Goal: Browse casually

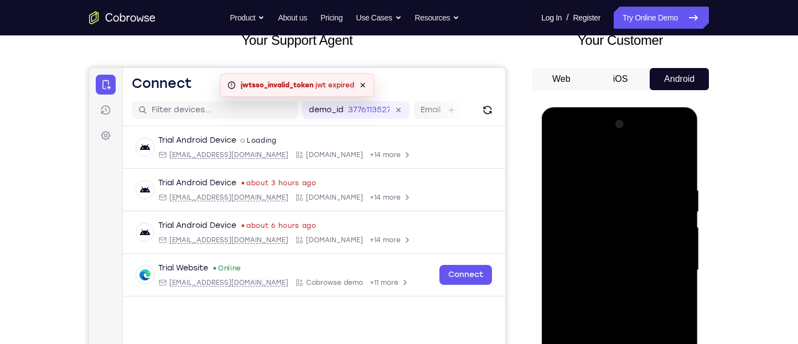
scroll to position [224, 0]
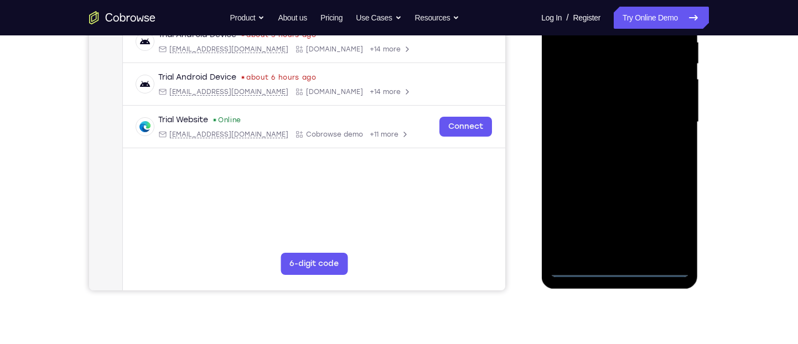
click at [624, 263] on div at bounding box center [619, 122] width 139 height 310
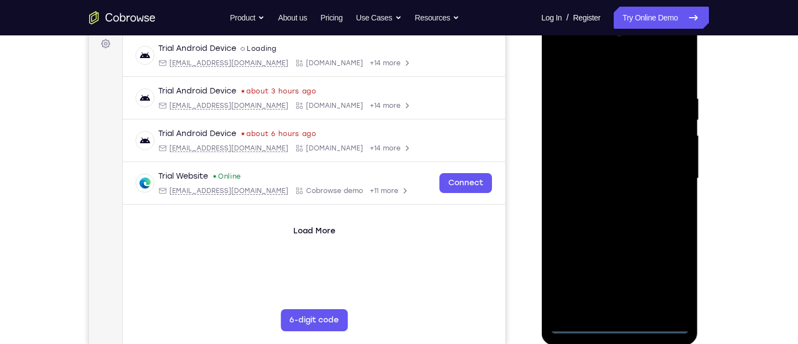
scroll to position [165, 0]
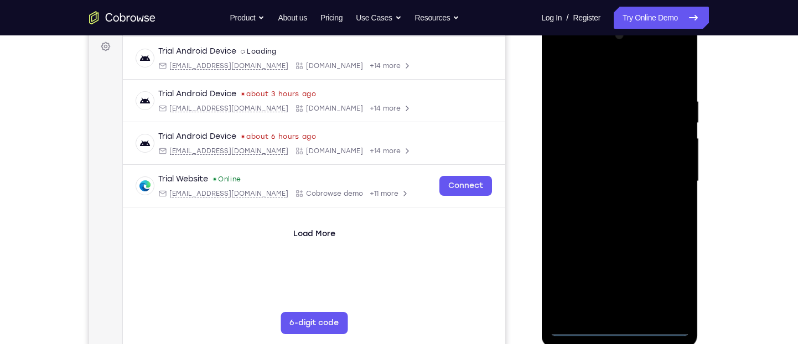
click at [617, 328] on div at bounding box center [619, 182] width 139 height 310
click at [662, 273] on div at bounding box center [619, 182] width 139 height 310
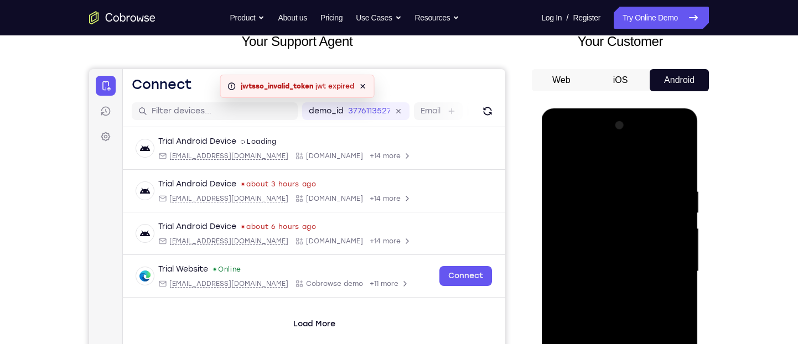
scroll to position [178, 0]
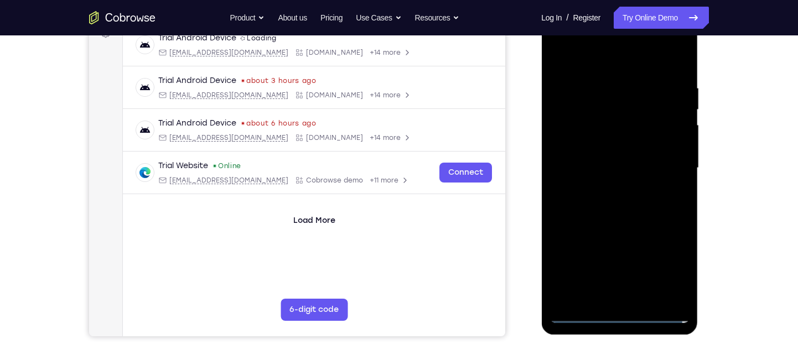
click at [668, 268] on div at bounding box center [619, 168] width 139 height 310
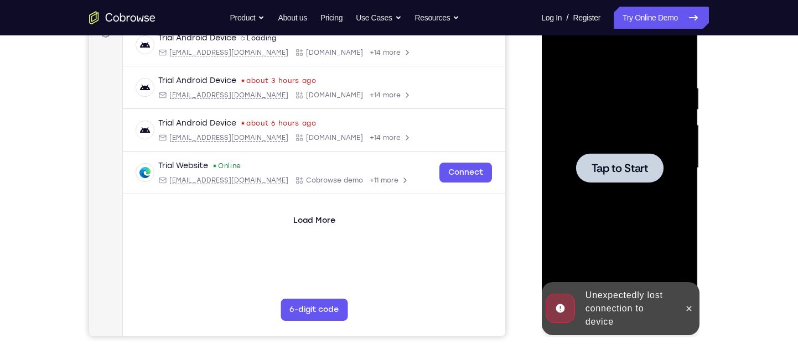
click at [635, 206] on div at bounding box center [619, 168] width 139 height 310
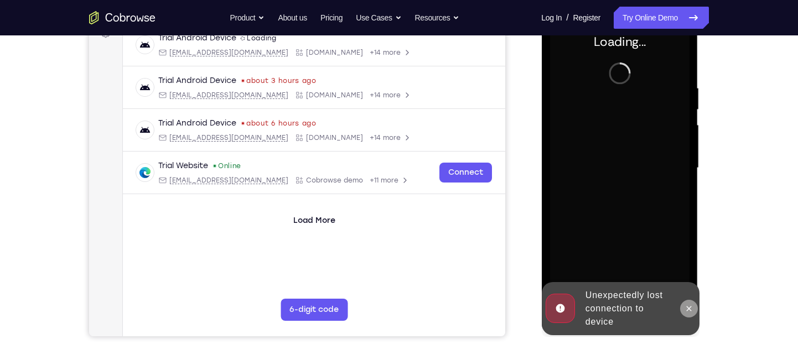
click at [693, 307] on icon at bounding box center [688, 308] width 9 height 9
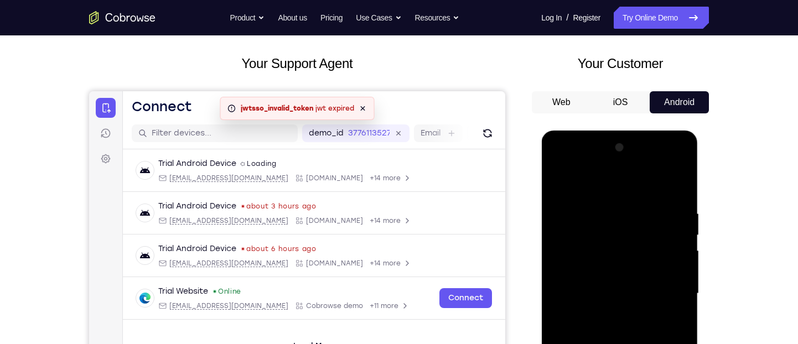
scroll to position [194, 0]
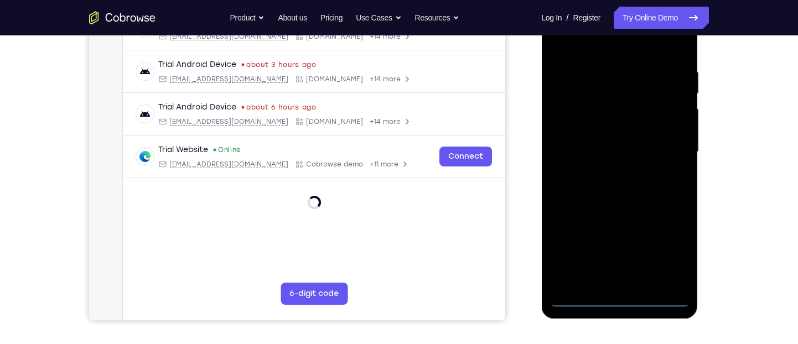
click at [619, 296] on div at bounding box center [619, 152] width 139 height 310
click at [664, 246] on div at bounding box center [619, 152] width 139 height 310
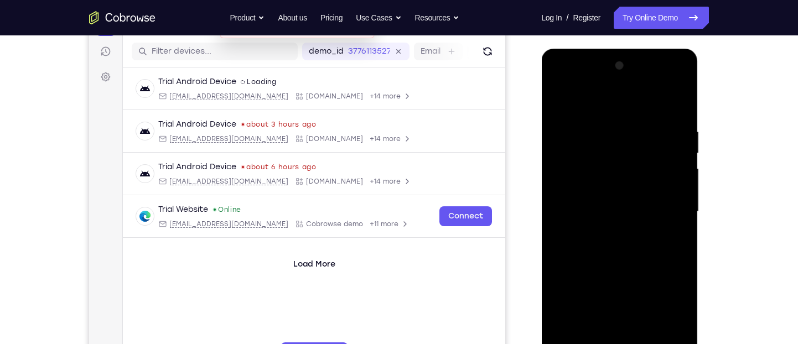
scroll to position [134, 0]
click at [669, 314] on div at bounding box center [619, 213] width 139 height 310
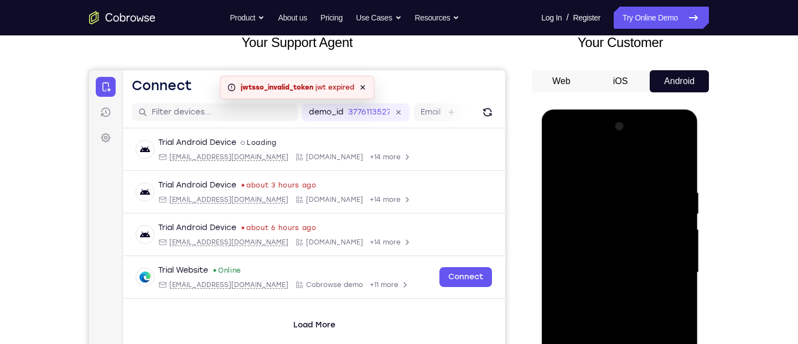
scroll to position [65, 0]
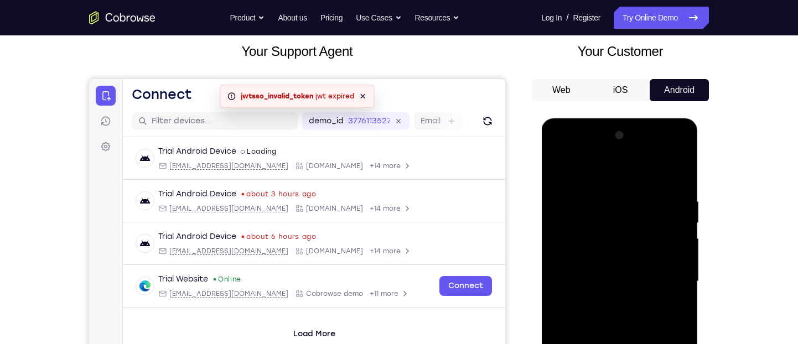
click at [627, 171] on div at bounding box center [619, 282] width 139 height 310
click at [668, 275] on div at bounding box center [619, 282] width 139 height 310
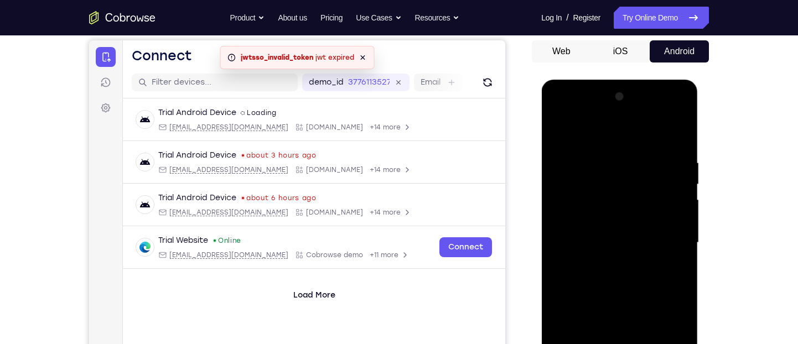
click at [608, 261] on div at bounding box center [619, 243] width 139 height 310
click at [616, 232] on div at bounding box center [619, 243] width 139 height 310
click at [614, 237] on div at bounding box center [619, 243] width 139 height 310
click at [609, 283] on div at bounding box center [619, 243] width 139 height 310
click at [617, 272] on div at bounding box center [619, 243] width 139 height 310
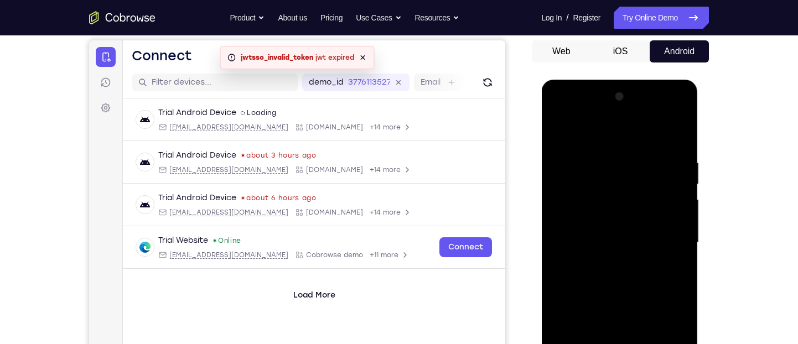
click at [617, 272] on div at bounding box center [619, 243] width 139 height 310
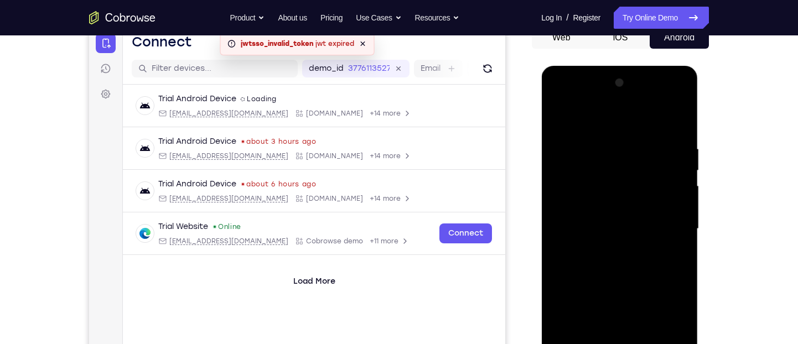
scroll to position [145, 0]
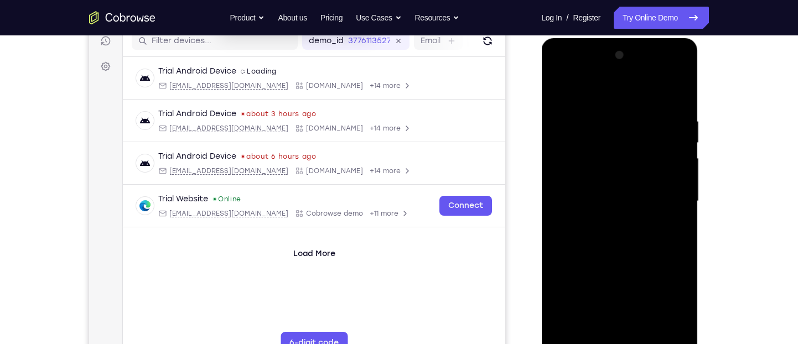
click at [625, 239] on div at bounding box center [619, 201] width 139 height 310
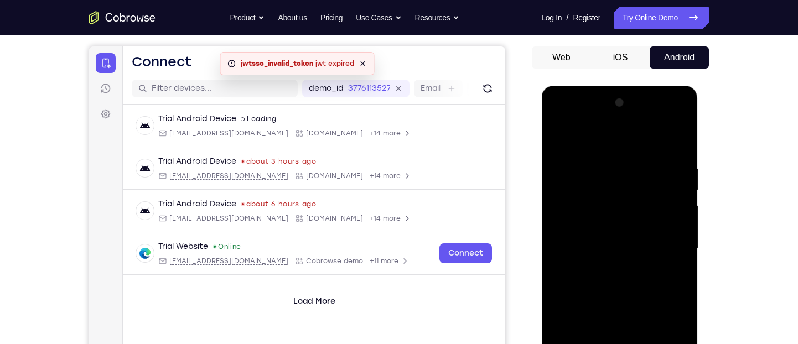
scroll to position [93, 0]
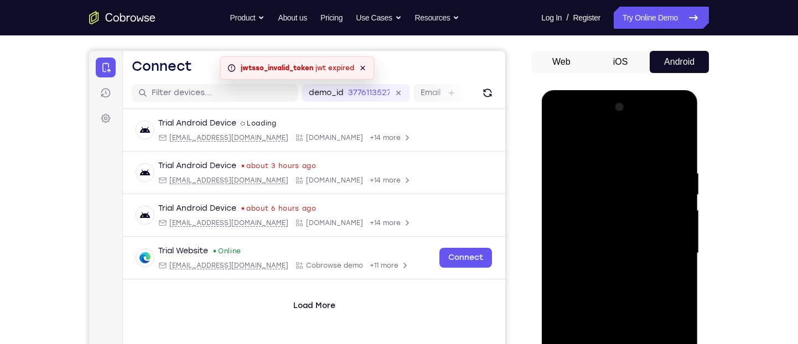
click at [680, 153] on div at bounding box center [619, 254] width 139 height 310
click at [604, 173] on div at bounding box center [619, 254] width 139 height 310
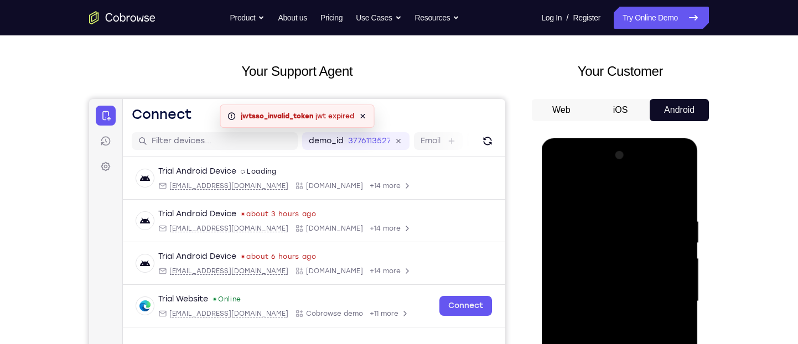
scroll to position [43, 0]
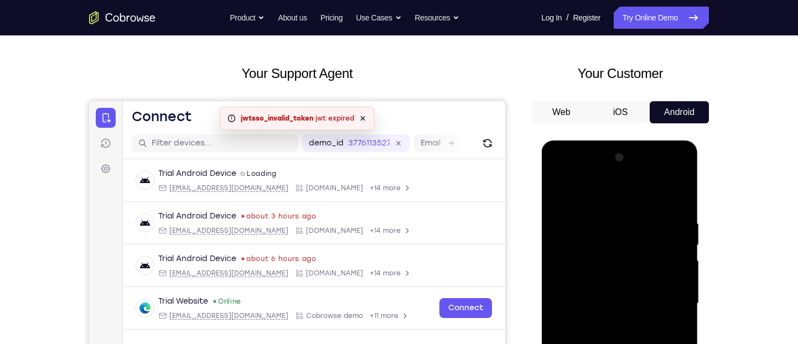
click at [677, 195] on div at bounding box center [619, 304] width 139 height 310
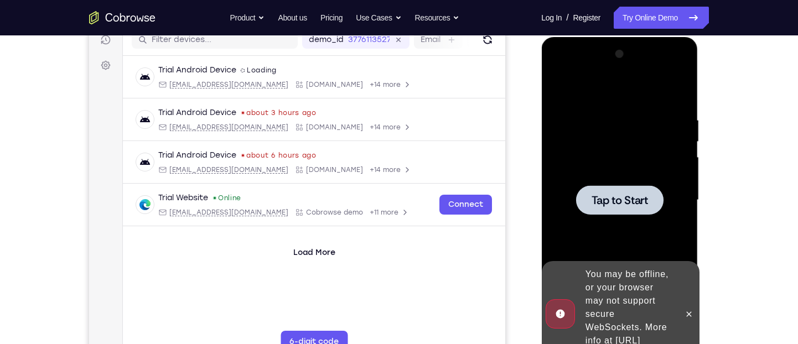
scroll to position [0, 0]
